Goal: Task Accomplishment & Management: Manage account settings

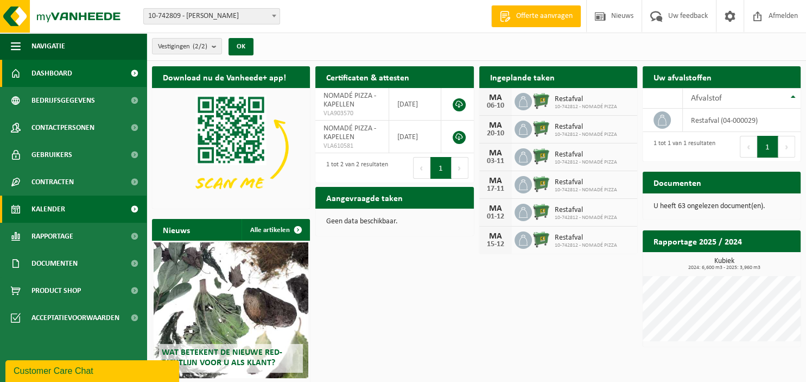
click at [61, 205] on span "Kalender" at bounding box center [48, 208] width 34 height 27
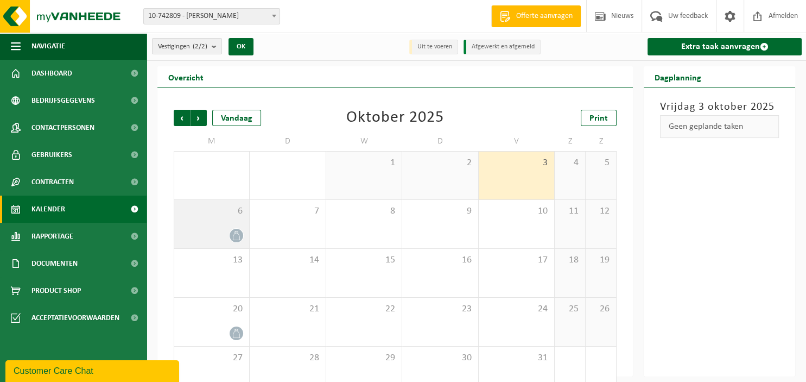
click at [241, 234] on icon at bounding box center [236, 235] width 9 height 9
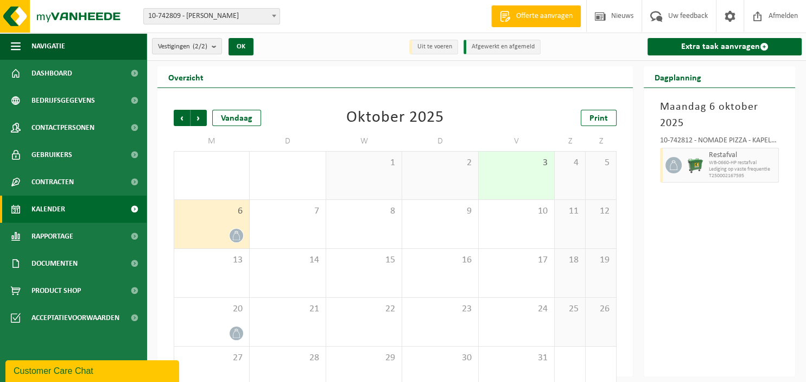
click at [735, 163] on span "WB-0660-HP restafval" at bounding box center [742, 163] width 67 height 7
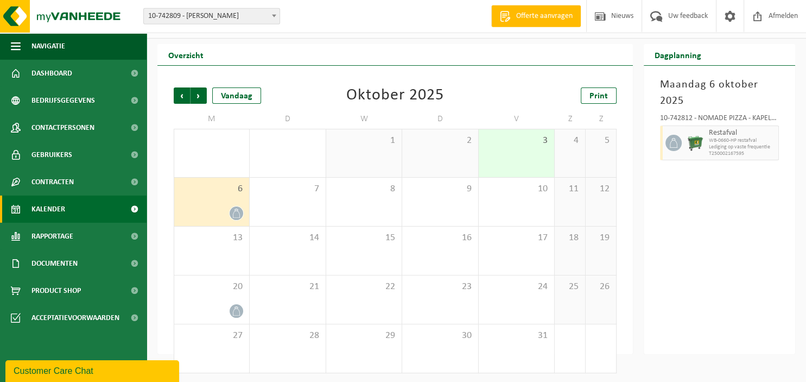
scroll to position [24, 0]
click at [746, 138] on span "WB-0660-HP restafval" at bounding box center [742, 139] width 67 height 7
click at [680, 138] on span at bounding box center [674, 141] width 16 height 16
click at [674, 139] on icon at bounding box center [674, 141] width 10 height 10
click at [730, 138] on span "WB-0660-HP restafval" at bounding box center [742, 139] width 67 height 7
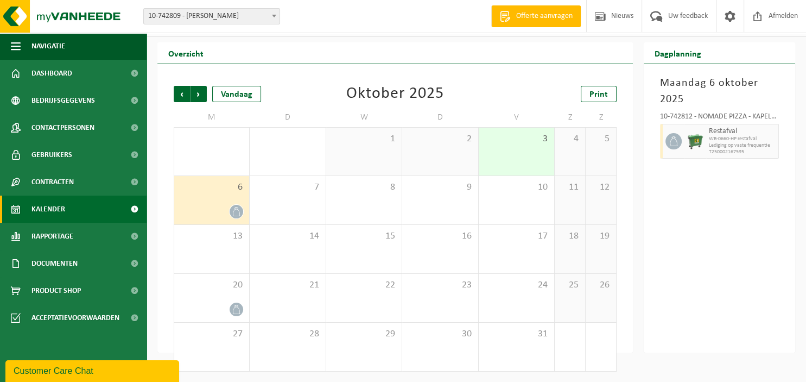
click at [737, 151] on span "T250002167595" at bounding box center [742, 152] width 67 height 7
click at [745, 147] on span "Lediging op vaste frequentie" at bounding box center [742, 145] width 67 height 7
click at [231, 301] on div "20" at bounding box center [211, 298] width 75 height 48
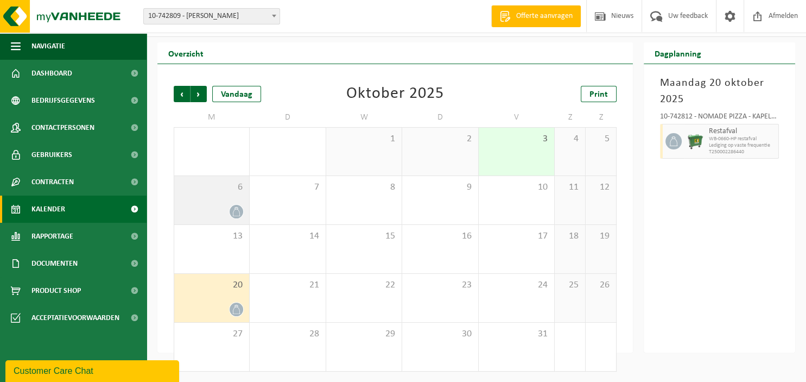
click at [220, 190] on span "6" at bounding box center [212, 187] width 64 height 12
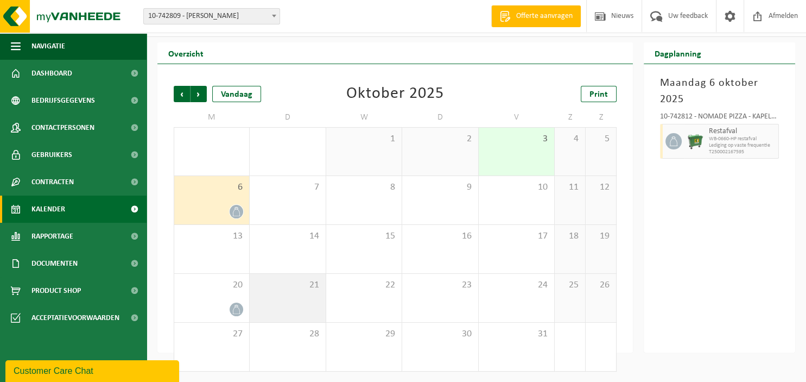
drag, startPoint x: 225, startPoint y: 291, endPoint x: 253, endPoint y: 295, distance: 28.0
click at [225, 292] on div "20" at bounding box center [211, 298] width 75 height 48
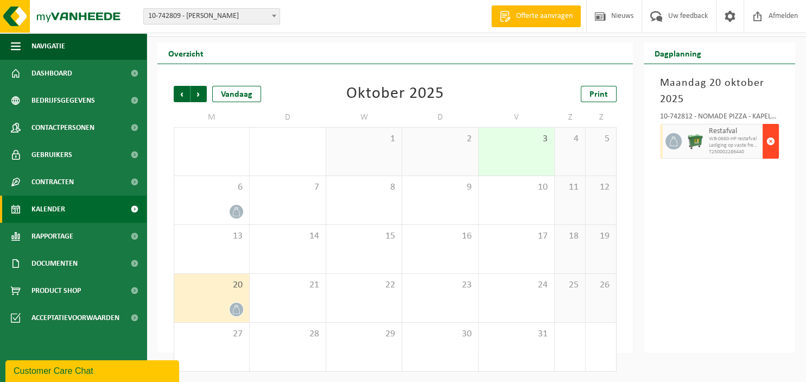
click at [773, 147] on span "button" at bounding box center [771, 141] width 9 height 22
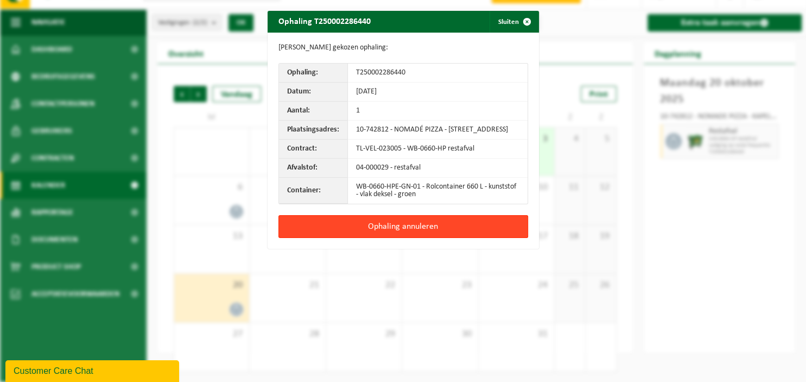
click at [402, 230] on button "Ophaling annuleren" at bounding box center [404, 226] width 250 height 23
